Goal: Task Accomplishment & Management: Use online tool/utility

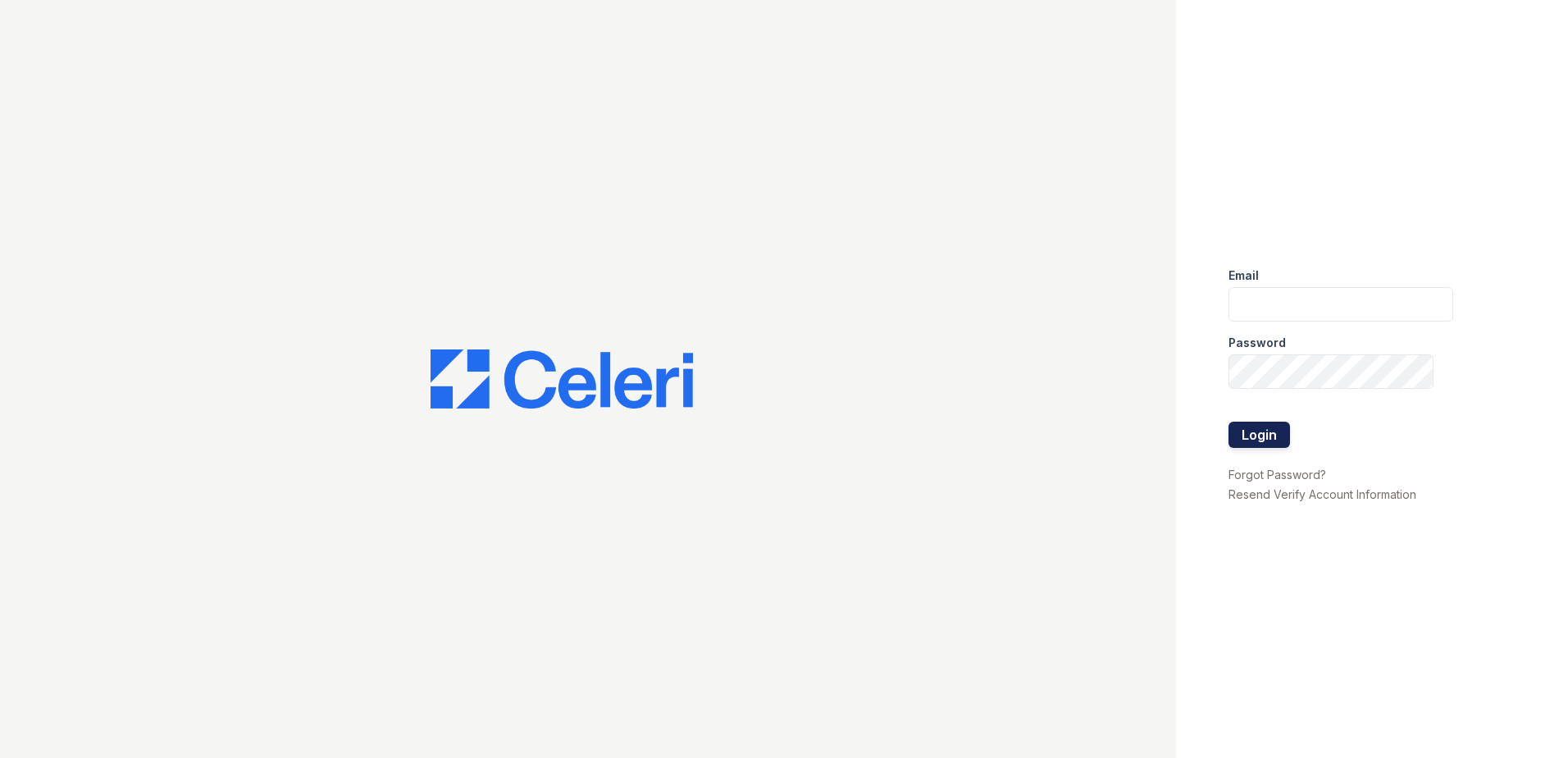
type input "[EMAIL_ADDRESS][DOMAIN_NAME]"
click at [1270, 440] on button "Login" at bounding box center [1259, 434] width 62 height 26
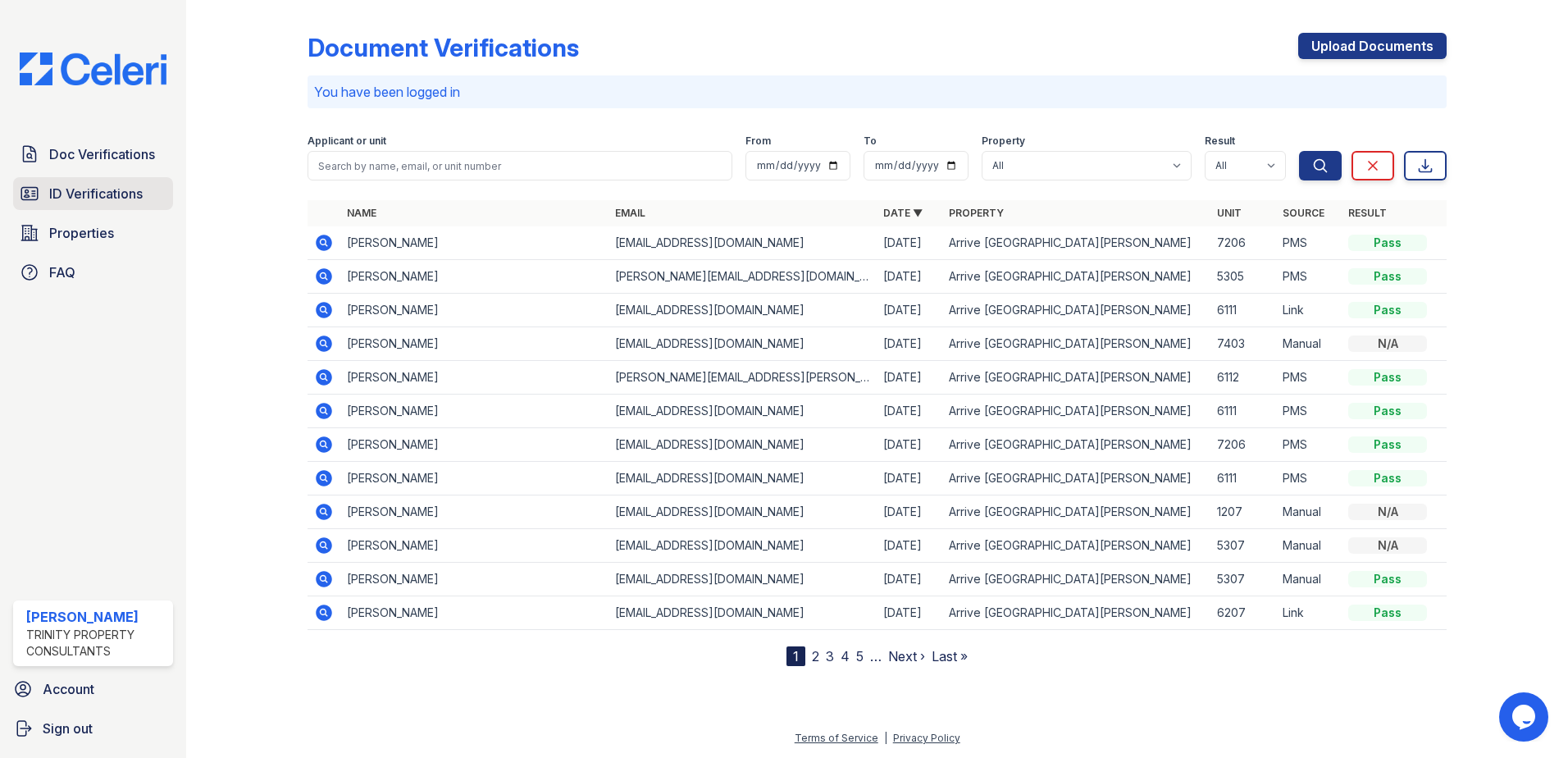
click at [64, 195] on span "ID Verifications" at bounding box center [95, 194] width 93 height 19
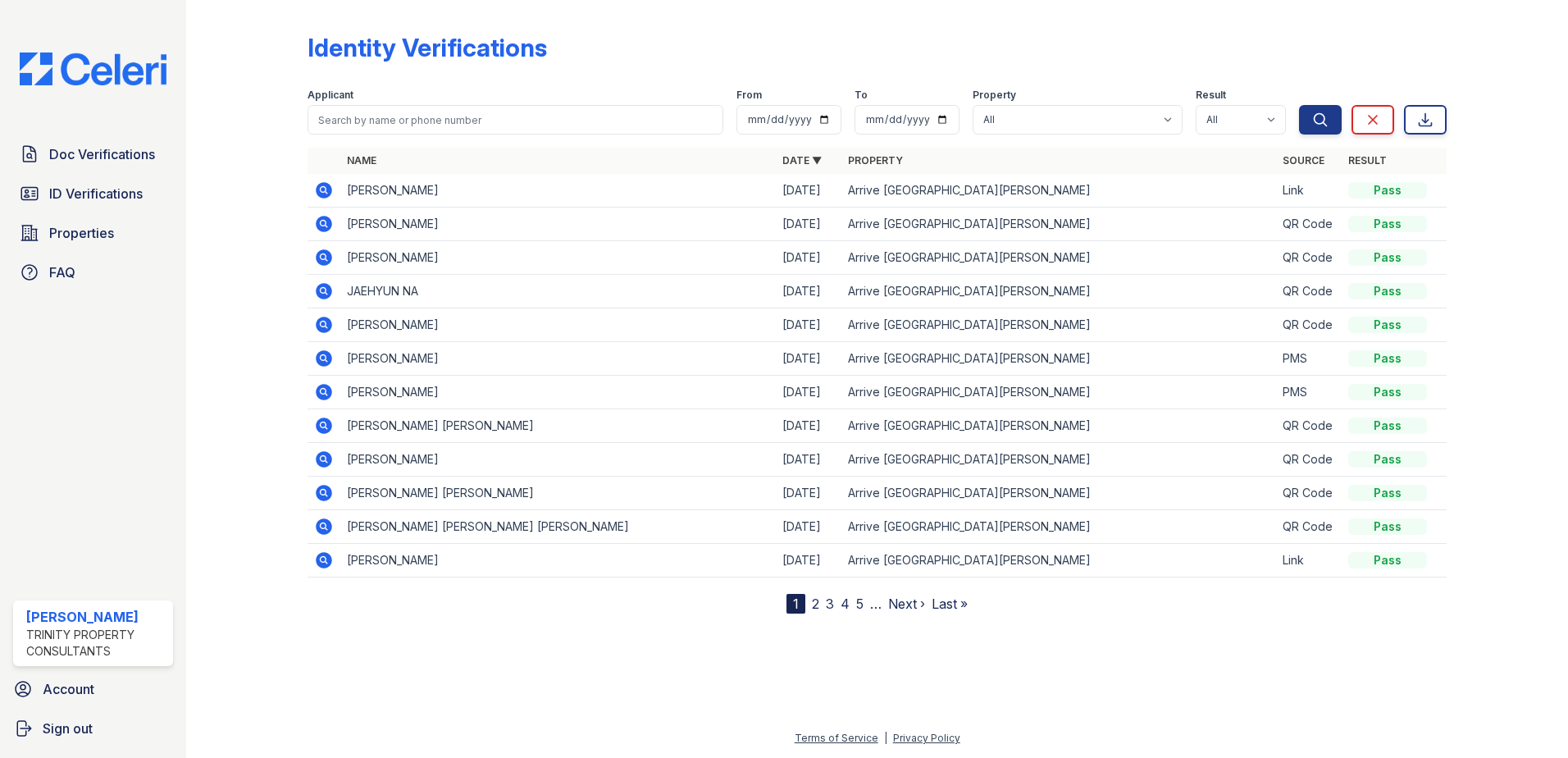
click at [391, 189] on td "KATE RHO" at bounding box center [558, 191] width 435 height 34
